Goal: Task Accomplishment & Management: Complete application form

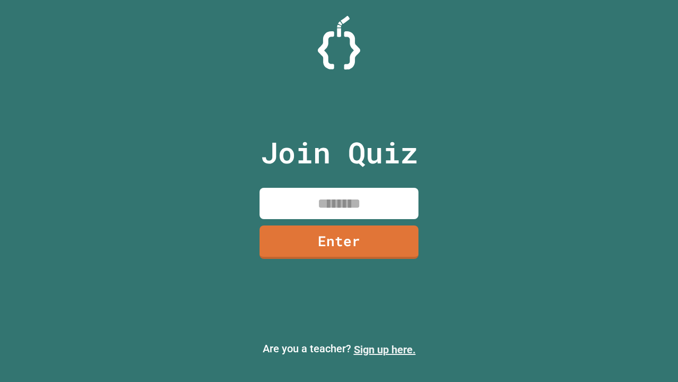
click at [385, 349] on link "Sign up here." at bounding box center [385, 349] width 62 height 13
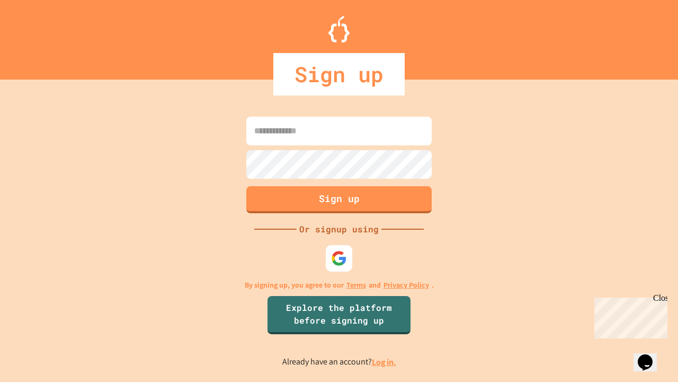
click at [385, 361] on link "Log in." at bounding box center [384, 361] width 24 height 11
